Goal: Information Seeking & Learning: Learn about a topic

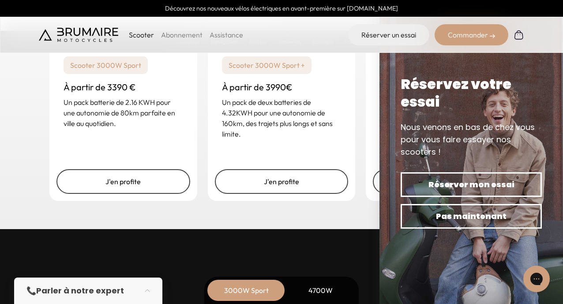
scroll to position [2181, 0]
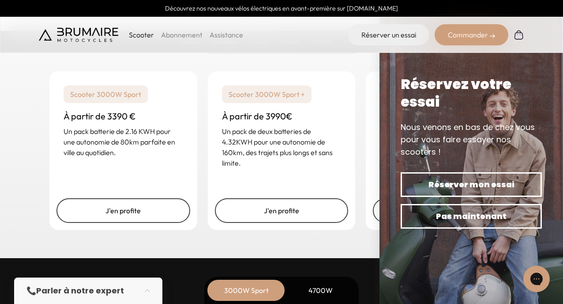
click at [307, 255] on div "Un rêve abordable Votre scooter à portée de main En fonction de votre usage, ch…" at bounding box center [281, 85] width 563 height 346
click at [300, 247] on div "Un rêve abordable Votre scooter à portée de main En fonction de votre usage, ch…" at bounding box center [281, 85] width 563 height 346
click at [362, 130] on div "Scooter 3000W Sport À partir de 3390 € Un pack batterie de 2.16 KWH pour une au…" at bounding box center [281, 151] width 485 height 180
click at [424, 116] on div "Réservez votre essai Nous venons en bas de chez vous pour vous faire essayer no…" at bounding box center [470, 151] width 141 height 153
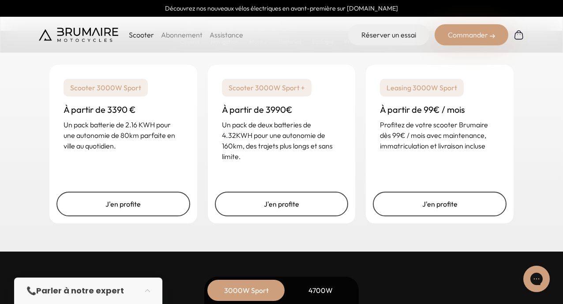
scroll to position [2199, 0]
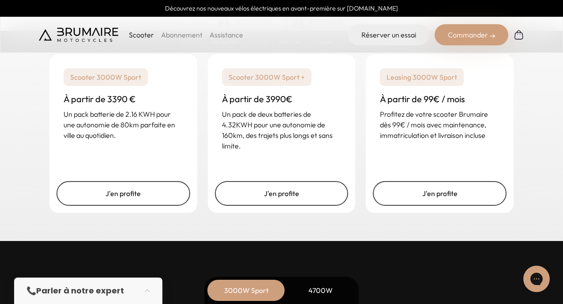
click at [320, 290] on div "4700W" at bounding box center [320, 290] width 71 height 21
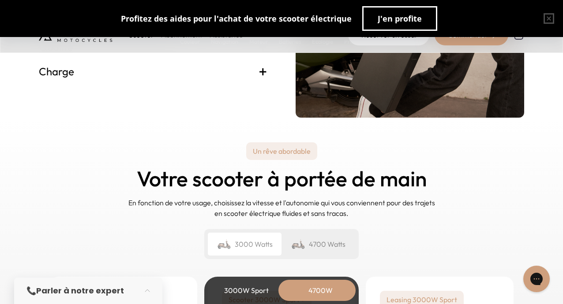
scroll to position [2164, 0]
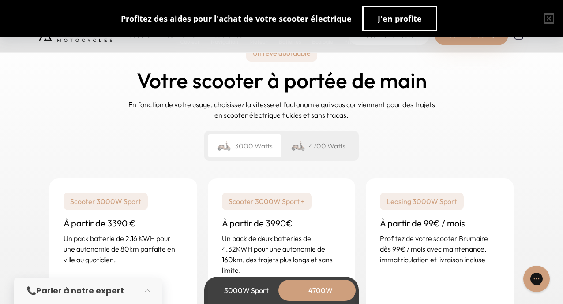
click at [332, 144] on div "4700 Watts" at bounding box center [318, 146] width 74 height 23
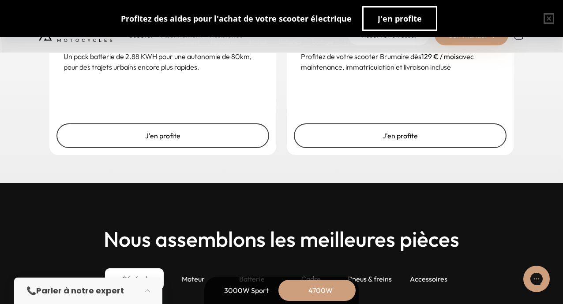
scroll to position [2175, 0]
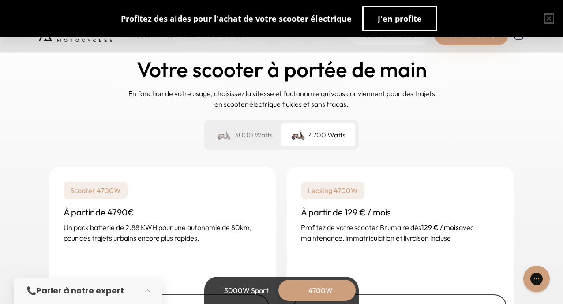
click at [252, 127] on div "3000 Watts" at bounding box center [245, 134] width 74 height 23
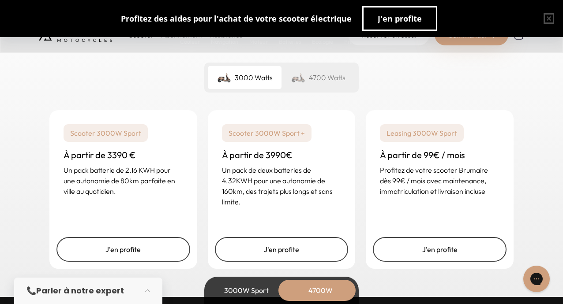
scroll to position [2244, 0]
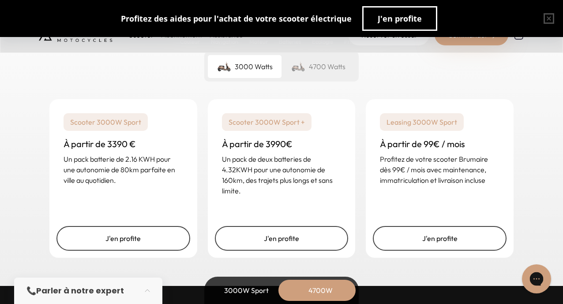
click at [538, 278] on icon "Open gorgias live chat" at bounding box center [536, 279] width 10 height 10
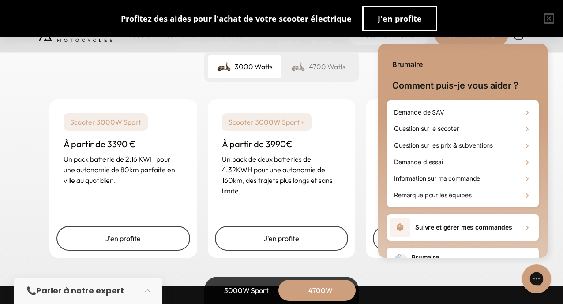
scroll to position [0, 0]
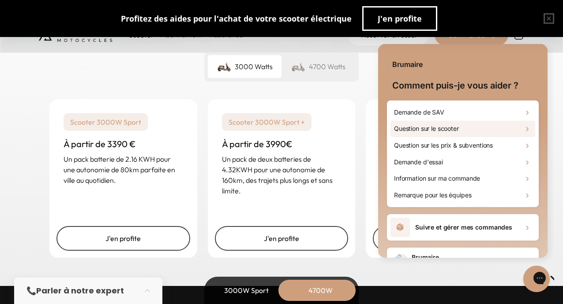
click at [471, 125] on div "Question sur le scooter" at bounding box center [462, 129] width 145 height 17
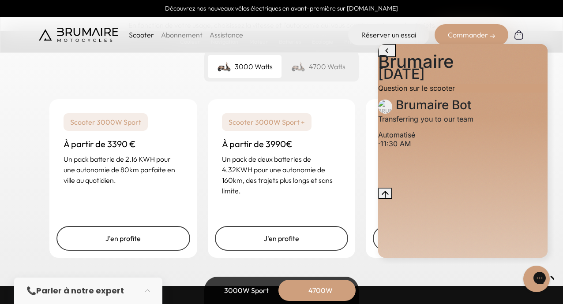
scroll to position [22, 0]
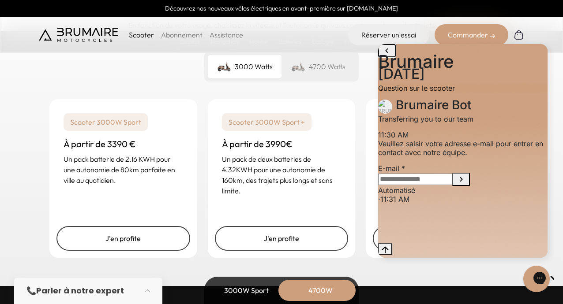
click at [386, 55] on icon "go to home page" at bounding box center [387, 50] width 11 height 11
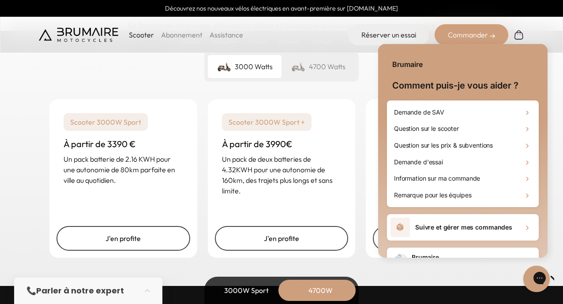
scroll to position [49, 0]
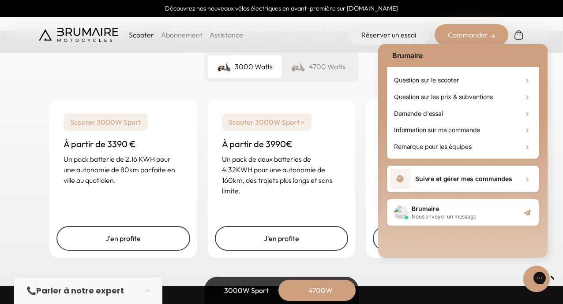
click at [323, 81] on pricing-list-variant-selector "3000 Watts 4700 Watts" at bounding box center [281, 67] width 154 height 30
click at [276, 204] on div "Scooter 3000W Sport + À partir de 3990€ Un pack de deux batteries de 4.32KWH po…" at bounding box center [282, 154] width 148 height 111
click at [25, 154] on div "Un rêve abordable Votre scooter à portée de main En fonction de votre usage, ch…" at bounding box center [281, 113] width 563 height 346
click at [553, 62] on div "Brumaire Comment puis-je vous aider ? Demande de SAV Question sur le scooter Qu…" at bounding box center [462, 152] width 183 height 225
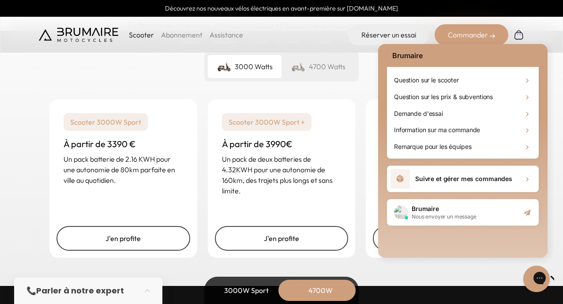
scroll to position [0, 0]
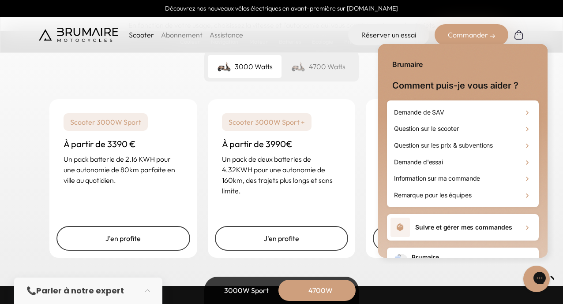
click at [550, 110] on div "Brumaire Comment puis-je vous aider ? Demande de SAV Question sur le scooter Qu…" at bounding box center [462, 152] width 183 height 225
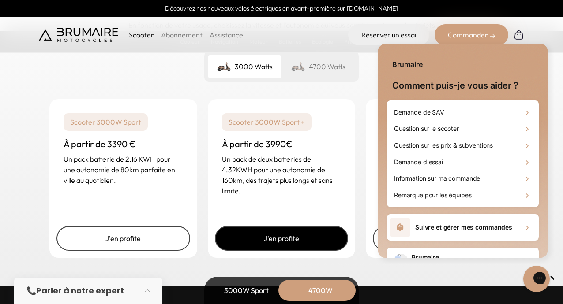
click at [269, 235] on link "J'en profite" at bounding box center [282, 238] width 134 height 25
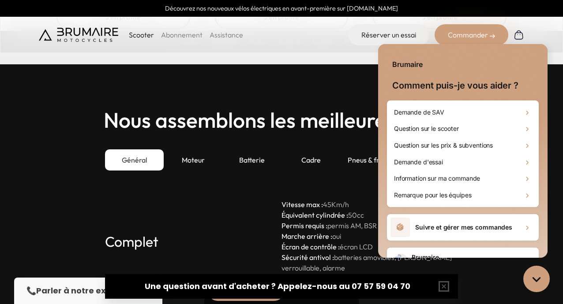
scroll to position [2303, 0]
